Goal: Task Accomplishment & Management: Manage account settings

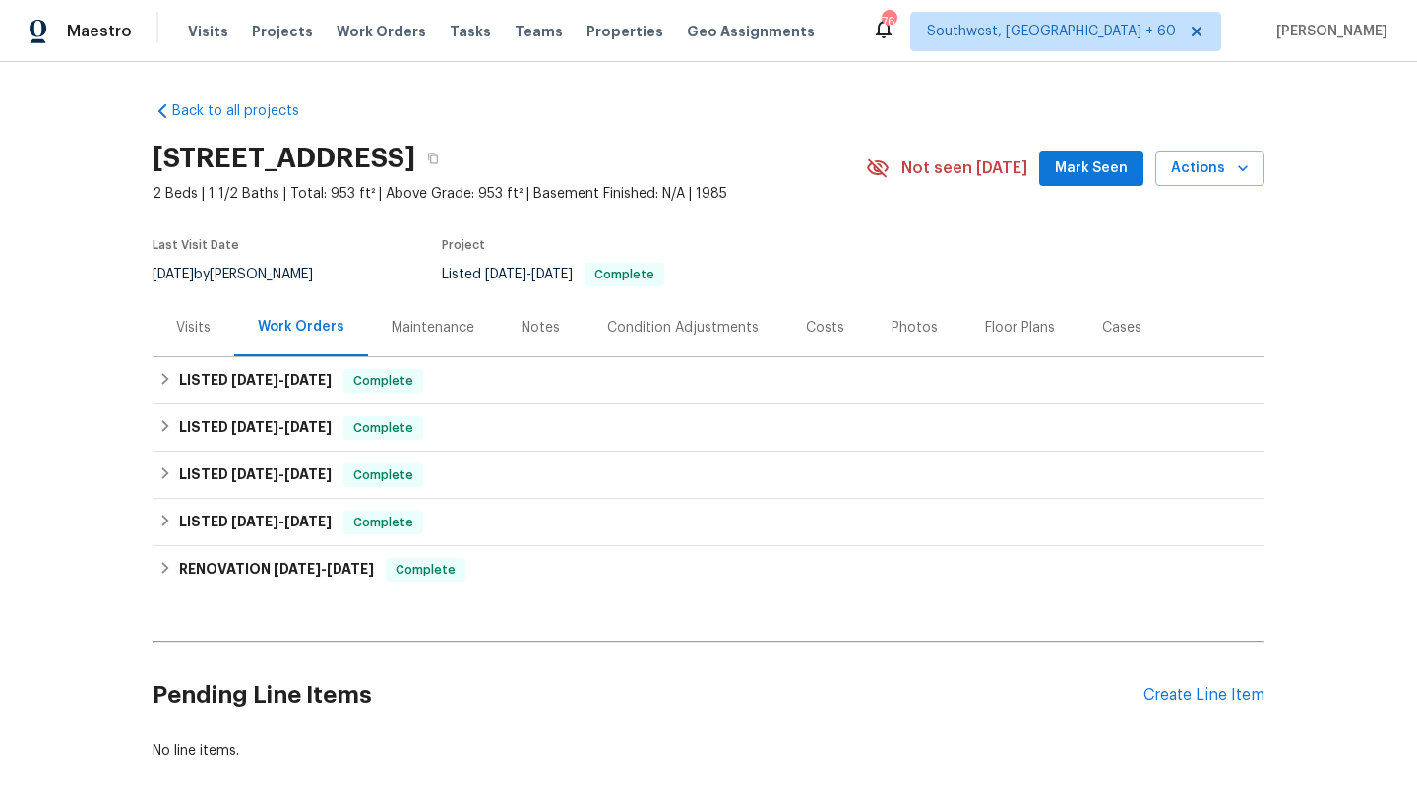
click at [1117, 326] on div "Cases" at bounding box center [1121, 328] width 39 height 20
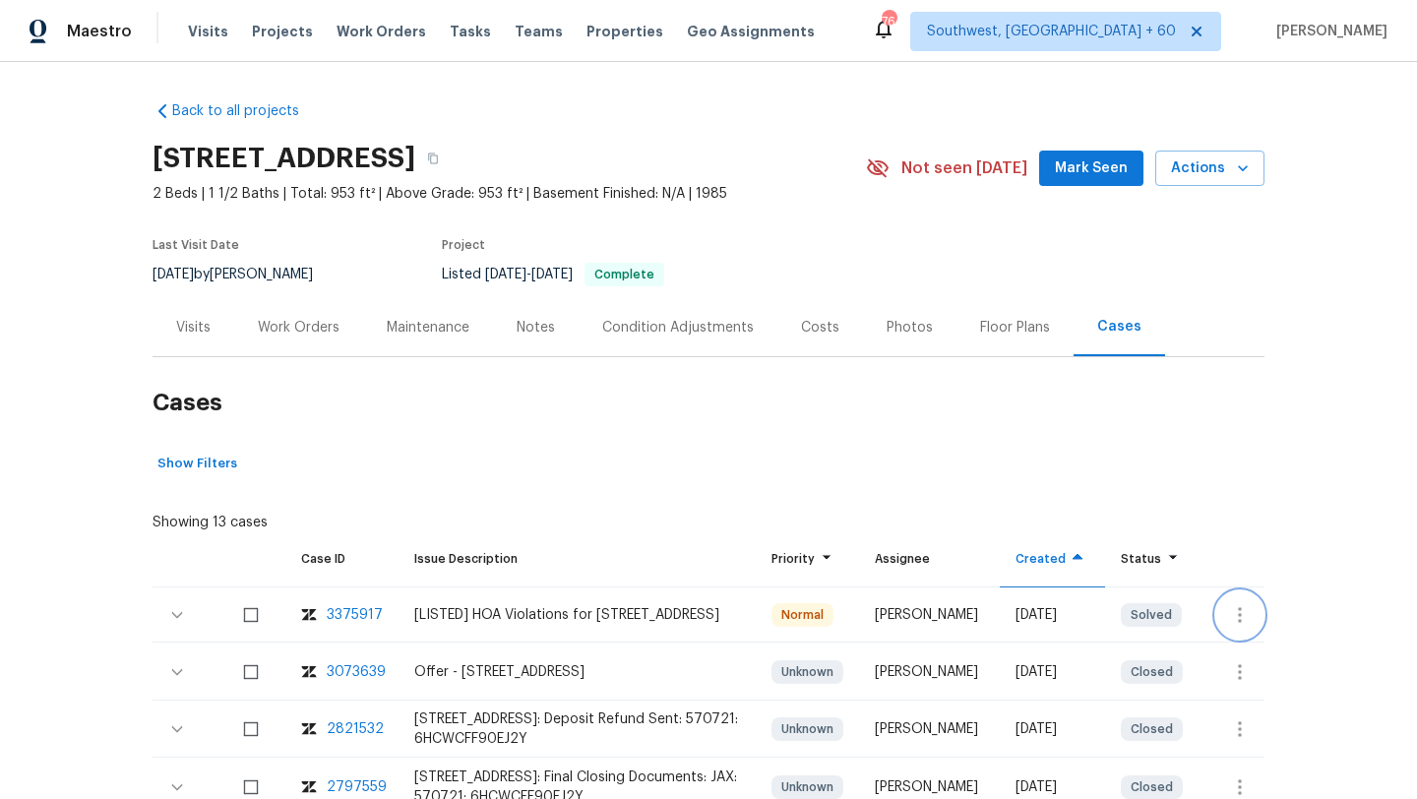
click at [1233, 599] on button "button" at bounding box center [1240, 615] width 47 height 47
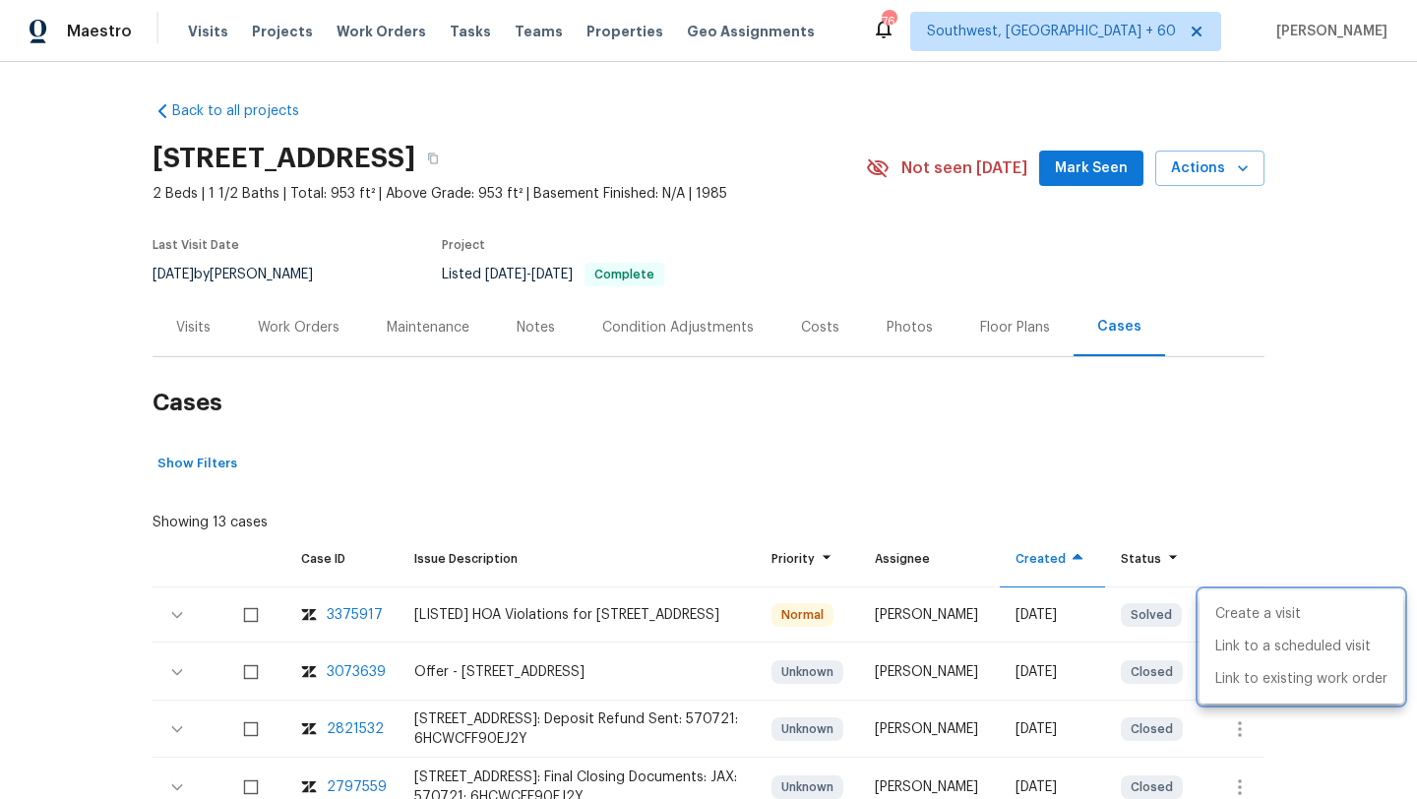
click at [1164, 459] on div at bounding box center [708, 399] width 1417 height 799
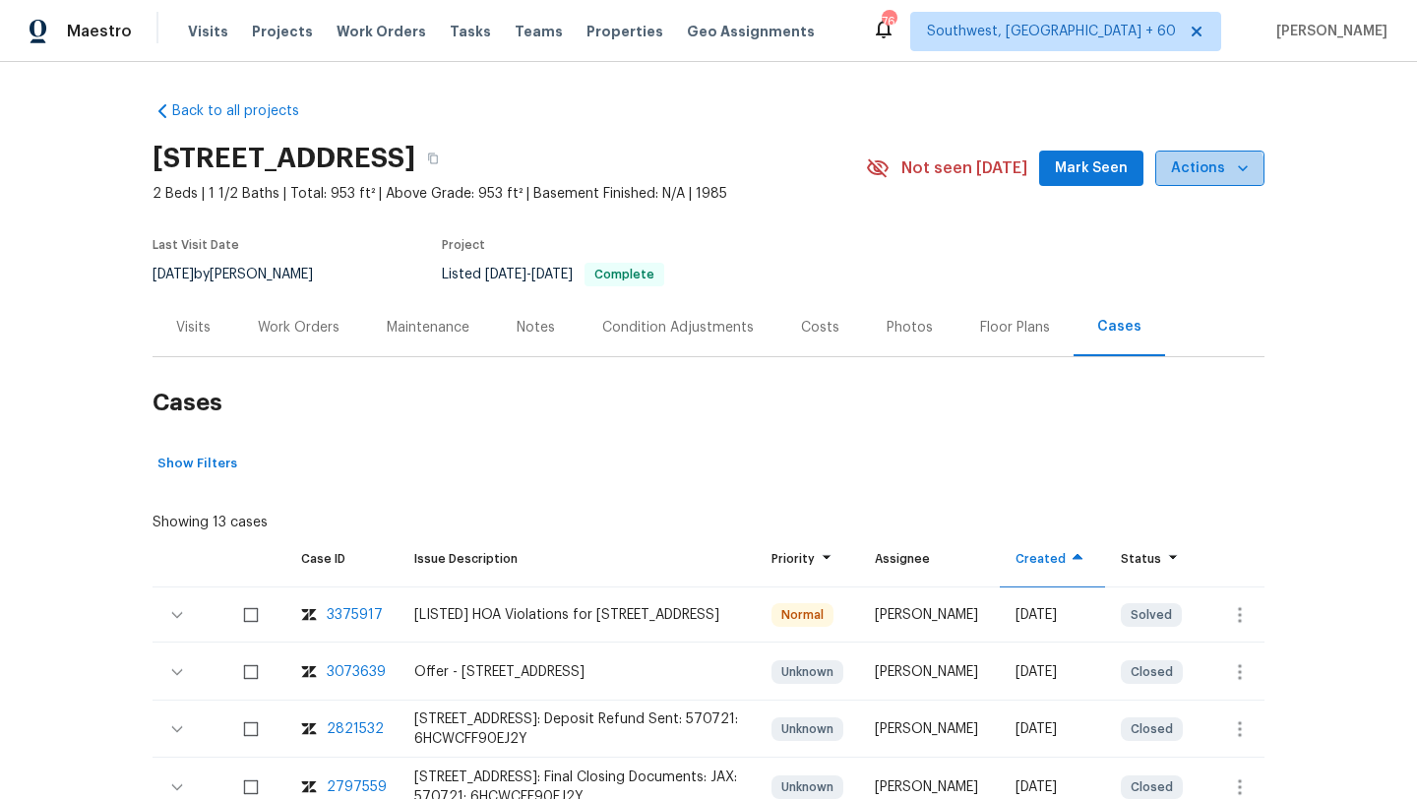
click at [1208, 179] on span "Actions" at bounding box center [1210, 169] width 78 height 25
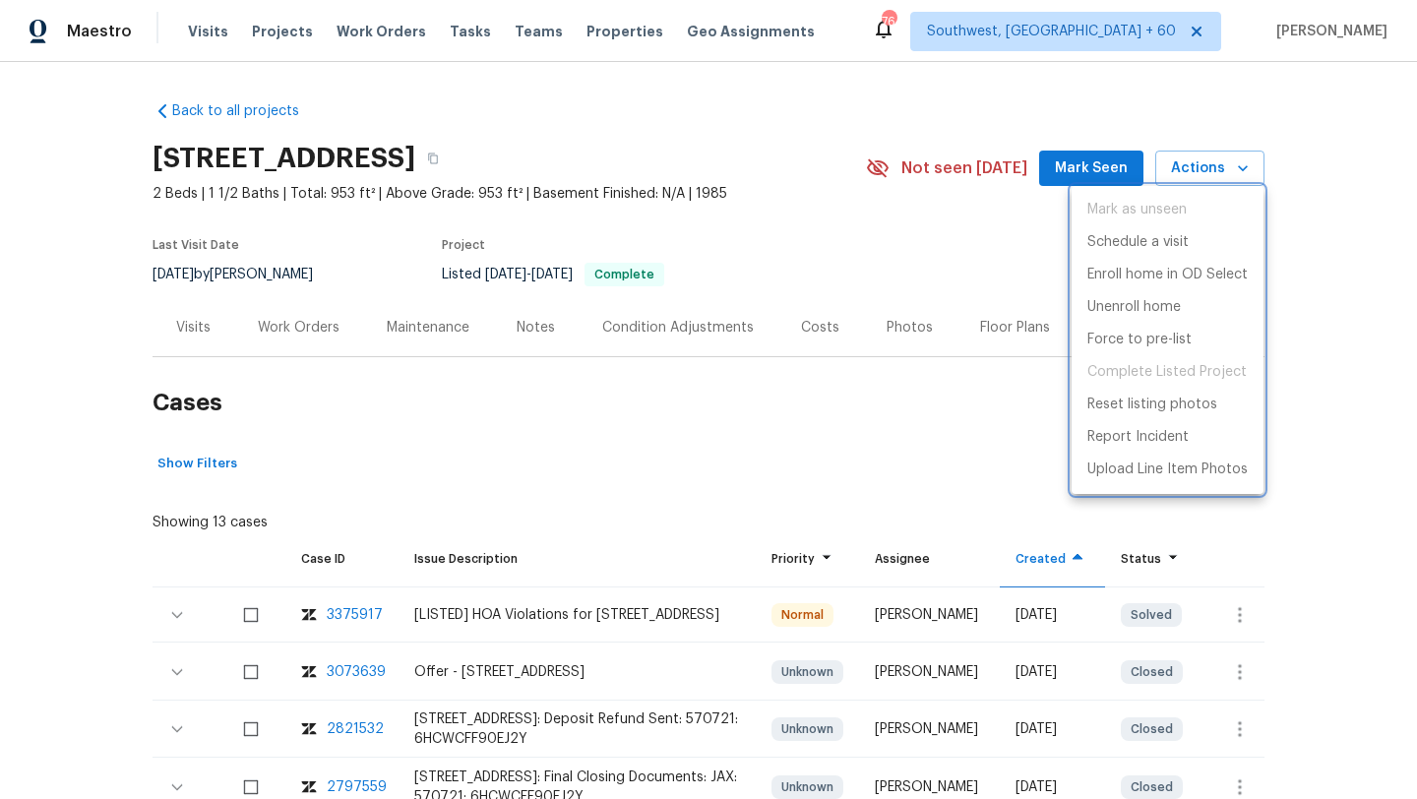
click at [834, 456] on div at bounding box center [708, 399] width 1417 height 799
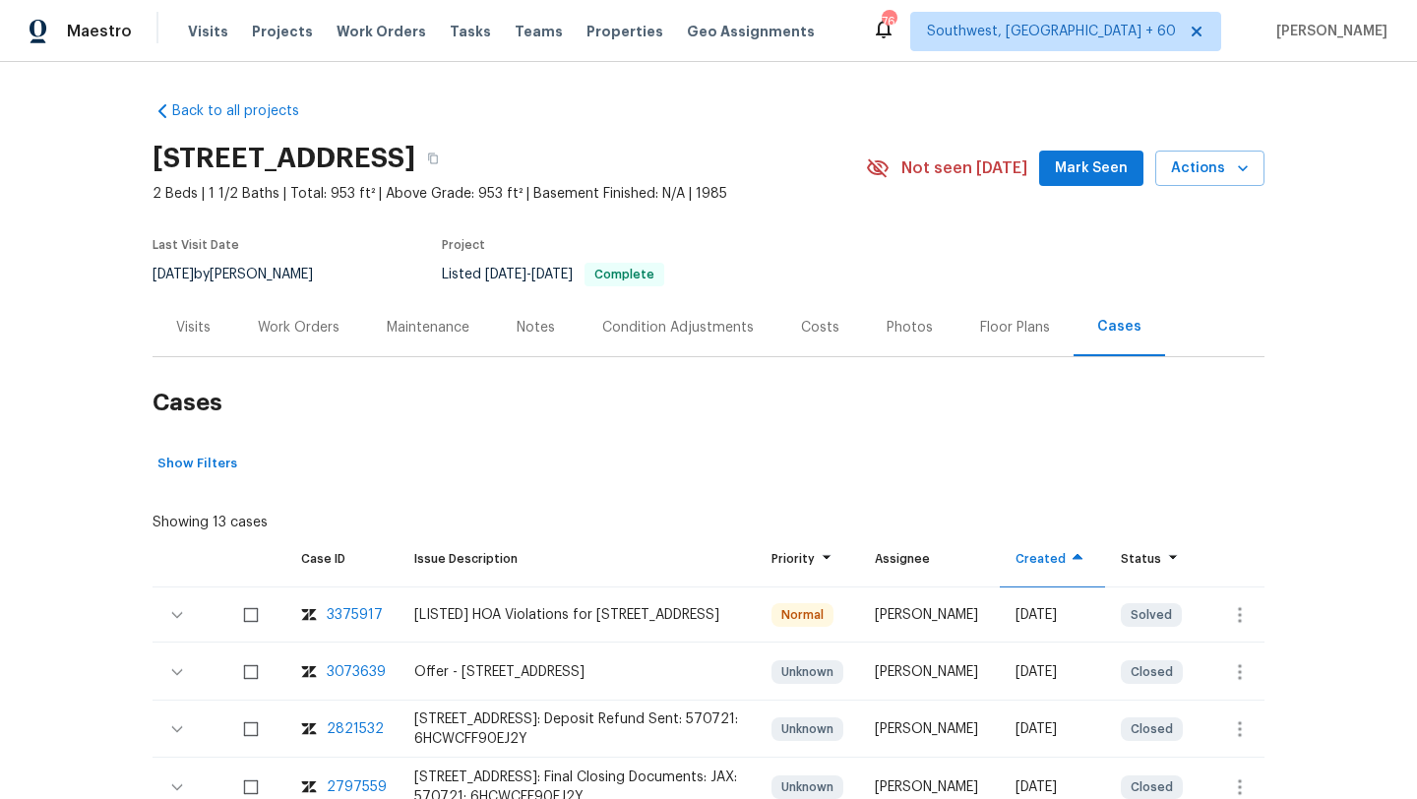
click at [545, 605] on div "[LISTED] HOA Violations for [STREET_ADDRESS]" at bounding box center [577, 615] width 326 height 20
click at [588, 610] on div "[LISTED] HOA Violations for [STREET_ADDRESS]" at bounding box center [577, 615] width 326 height 20
drag, startPoint x: 584, startPoint y: 597, endPoint x: 612, endPoint y: 620, distance: 37.1
click at [612, 620] on div "[LISTED] HOA Violations for [STREET_ADDRESS]" at bounding box center [577, 615] width 326 height 20
click at [896, 625] on div "[PERSON_NAME]" at bounding box center [929, 615] width 109 height 20
